Goal: Information Seeking & Learning: Learn about a topic

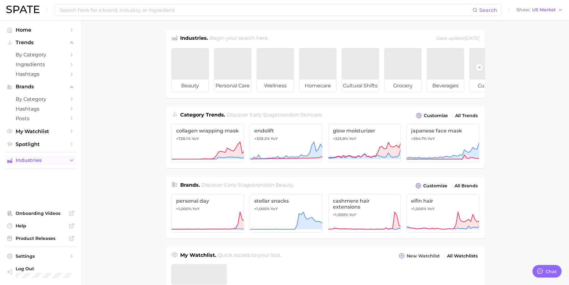
type textarea "x"
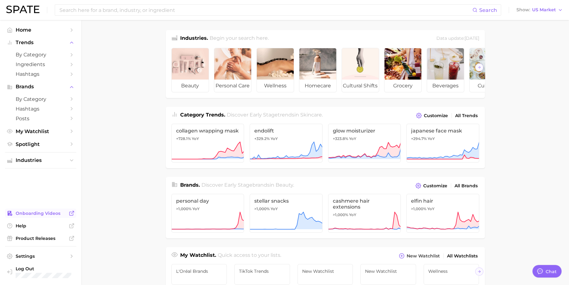
click at [36, 214] on span "Onboarding Videos" at bounding box center [41, 213] width 50 height 6
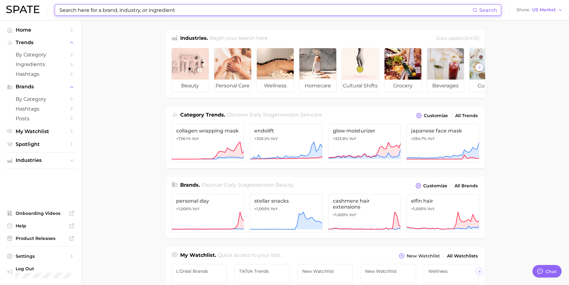
click at [345, 13] on input at bounding box center [265, 10] width 413 height 11
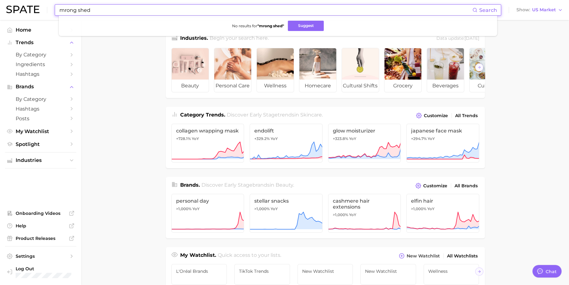
click at [153, 9] on input "mrong shed" at bounding box center [265, 10] width 413 height 11
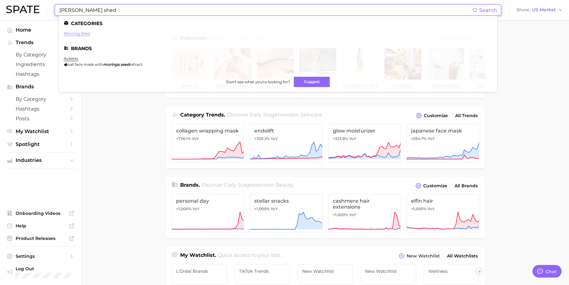
type input "[PERSON_NAME] shed"
click at [71, 32] on link "morning shed" at bounding box center [77, 33] width 26 height 5
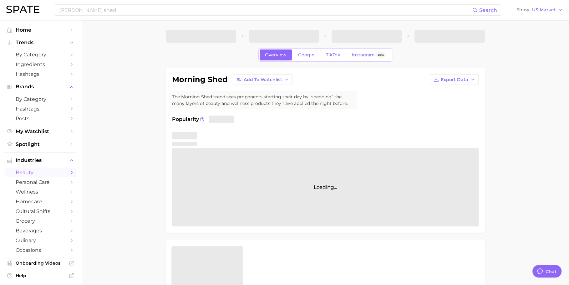
type textarea "x"
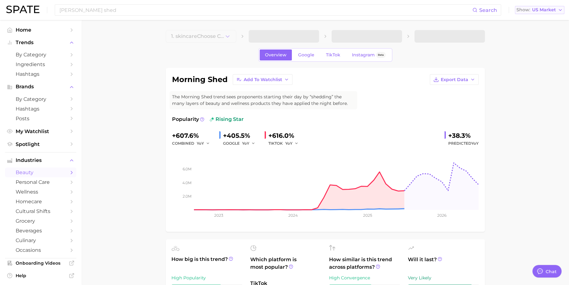
click at [531, 13] on button "Show US Market" at bounding box center [539, 10] width 49 height 8
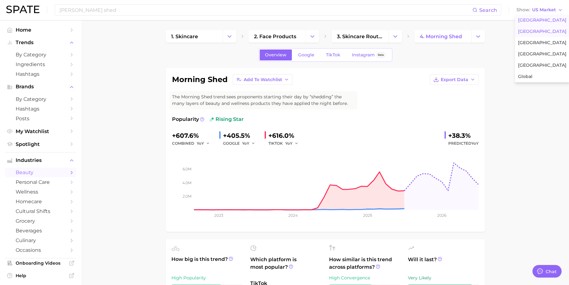
click at [533, 34] on button "[GEOGRAPHIC_DATA]" at bounding box center [542, 31] width 55 height 11
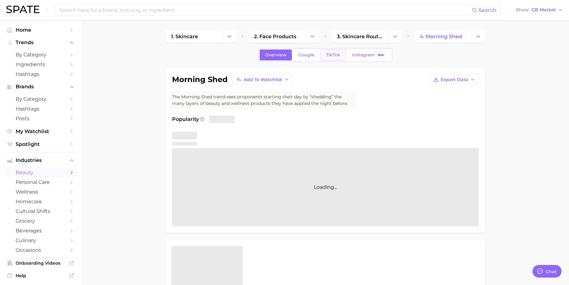
click at [335, 53] on span "TikTok" at bounding box center [333, 54] width 14 height 5
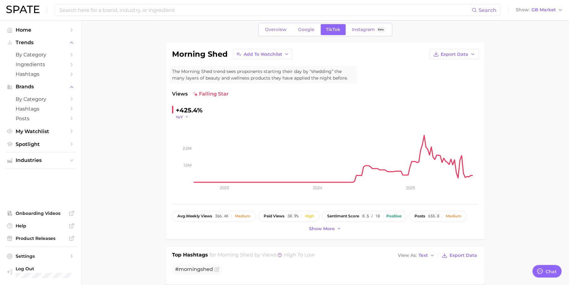
click at [185, 114] on icon "button" at bounding box center [187, 116] width 4 height 4
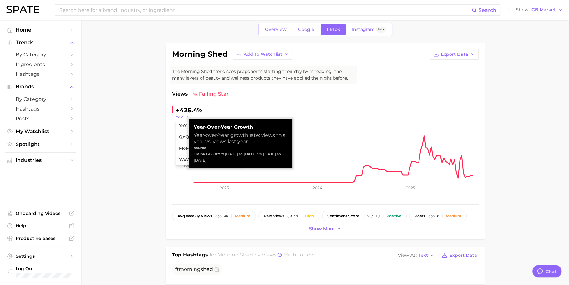
click at [186, 114] on icon "button" at bounding box center [187, 116] width 4 height 4
